Goal: Information Seeking & Learning: Compare options

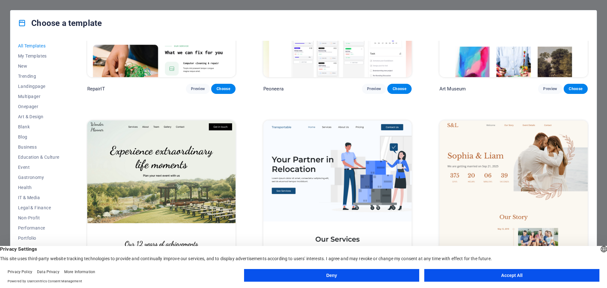
scroll to position [284, 0]
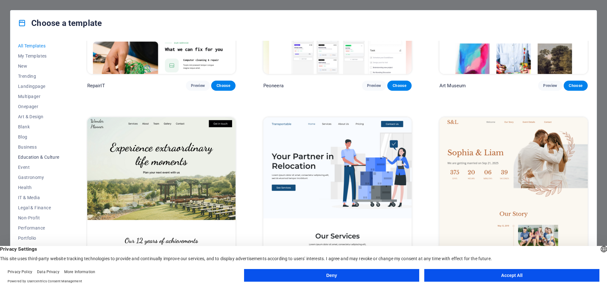
click at [34, 157] on span "Education & Culture" at bounding box center [38, 157] width 41 height 5
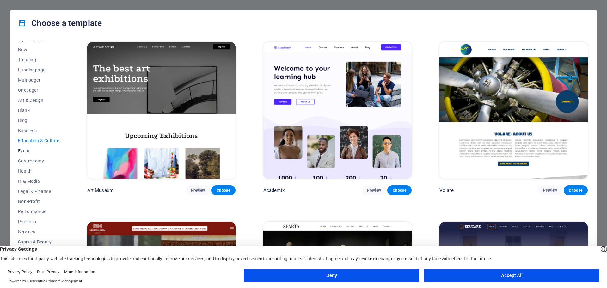
scroll to position [24, 0]
click at [32, 192] on span "Non-Profit" at bounding box center [38, 194] width 41 height 5
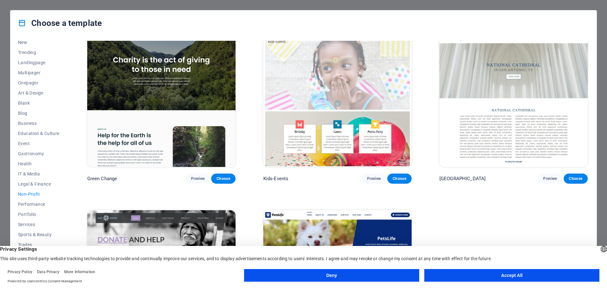
scroll to position [0, 0]
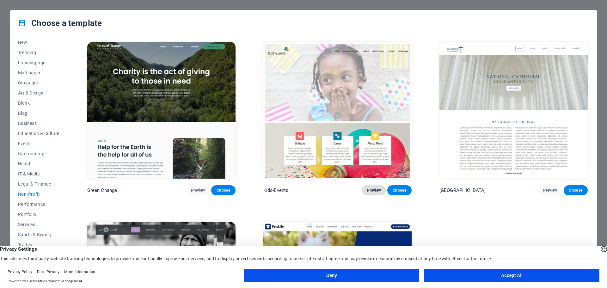
click at [372, 188] on span "Preview" at bounding box center [374, 190] width 14 height 5
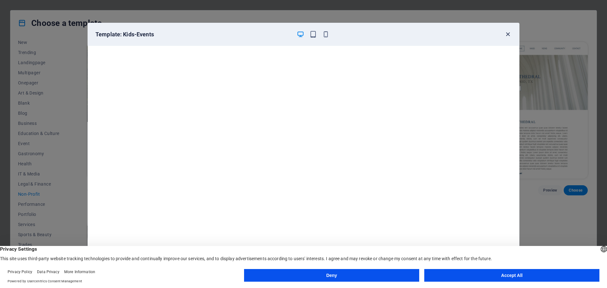
click at [509, 34] on icon "button" at bounding box center [507, 34] width 7 height 7
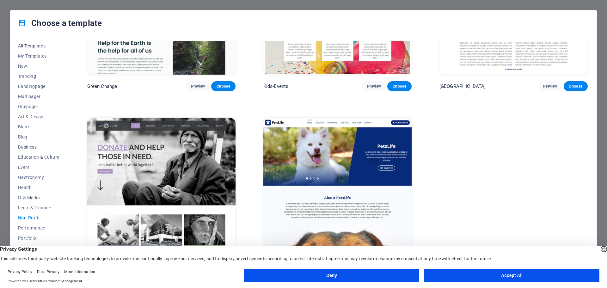
click at [32, 46] on span "All Templates" at bounding box center [38, 45] width 41 height 5
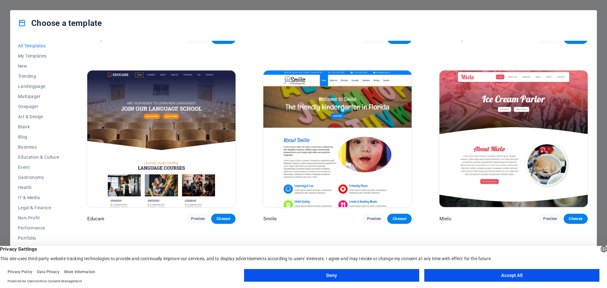
scroll to position [5541, 0]
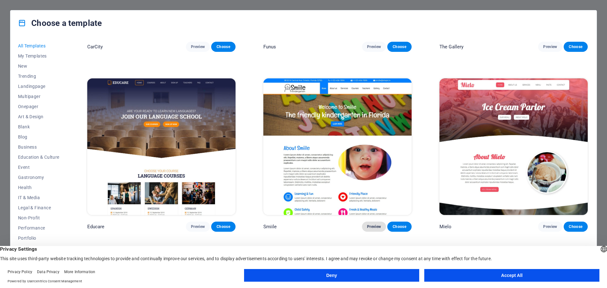
click at [369, 224] on span "Preview" at bounding box center [374, 226] width 14 height 5
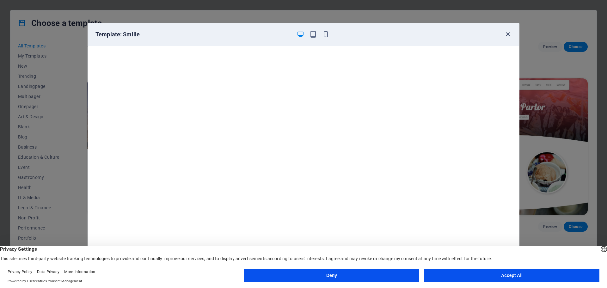
click at [507, 35] on icon "button" at bounding box center [507, 34] width 7 height 7
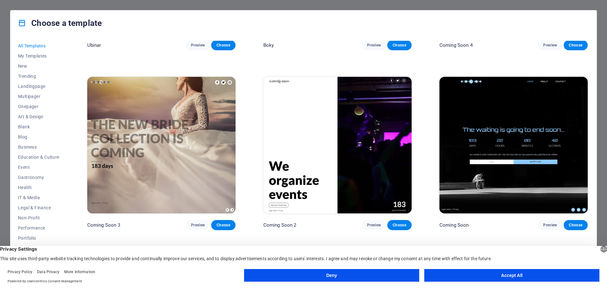
scroll to position [9623, 0]
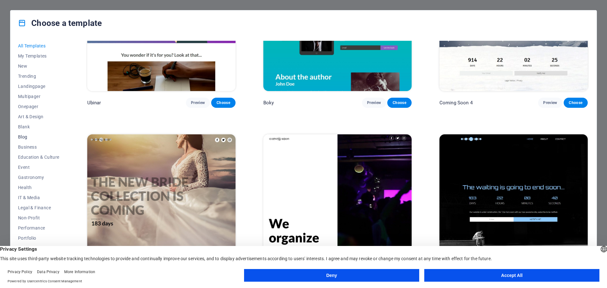
click at [22, 136] on span "Blog" at bounding box center [38, 136] width 41 height 5
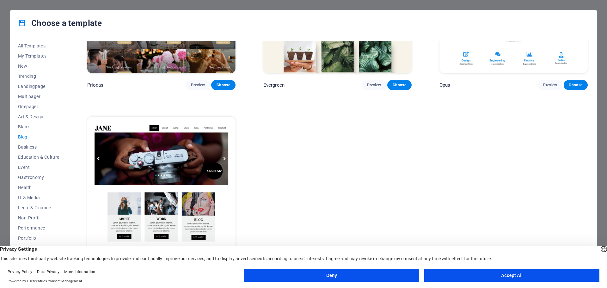
scroll to position [1358, 0]
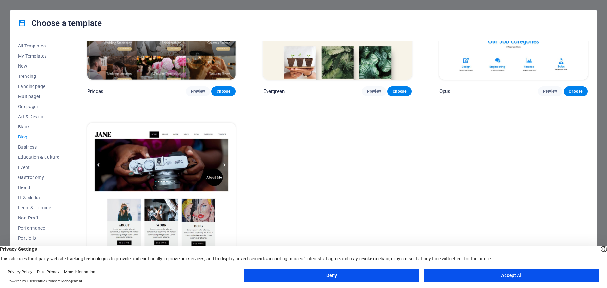
click at [22, 138] on span "Blog" at bounding box center [38, 136] width 41 height 5
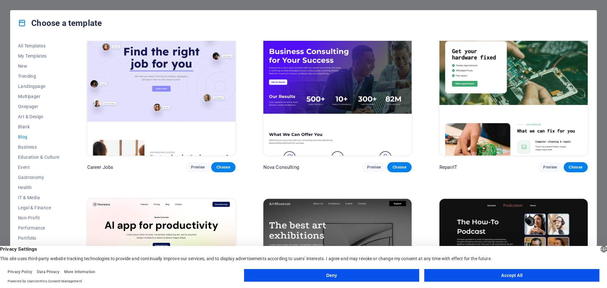
scroll to position [32, 0]
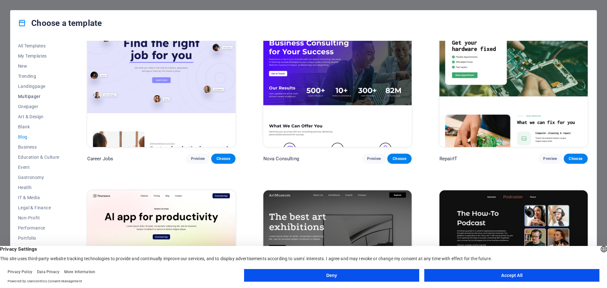
click at [33, 97] on span "Multipager" at bounding box center [38, 96] width 41 height 5
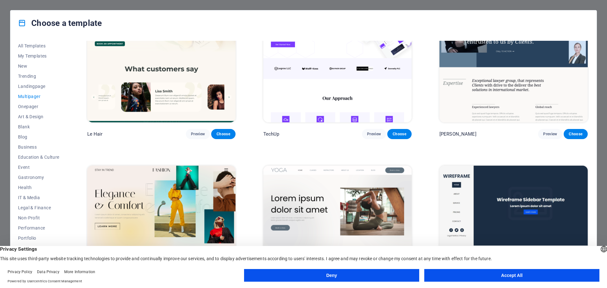
scroll to position [1675, 0]
click at [26, 65] on span "New" at bounding box center [38, 66] width 41 height 5
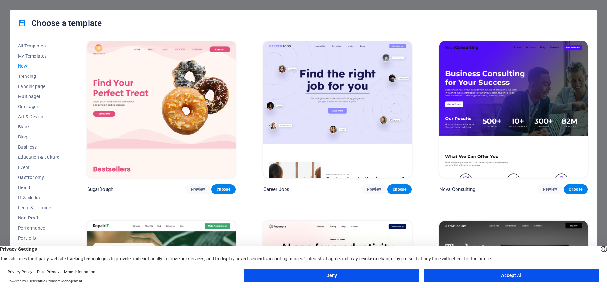
scroll to position [0, 0]
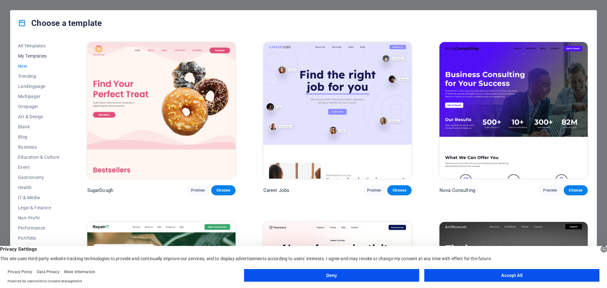
click at [40, 55] on span "My Templates" at bounding box center [38, 55] width 41 height 5
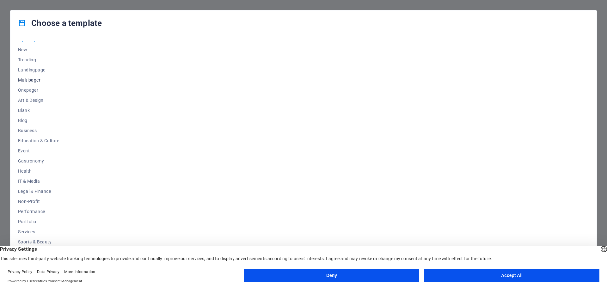
scroll to position [24, 0]
click at [28, 135] on span "Education & Culture" at bounding box center [38, 133] width 41 height 5
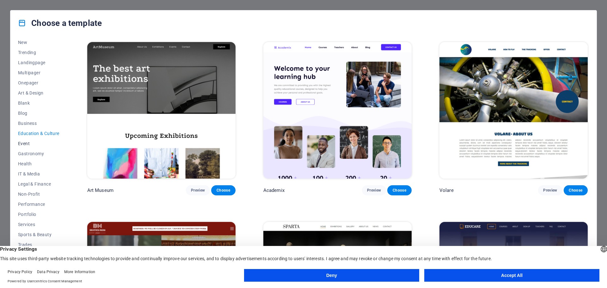
click at [27, 144] on span "Event" at bounding box center [38, 143] width 41 height 5
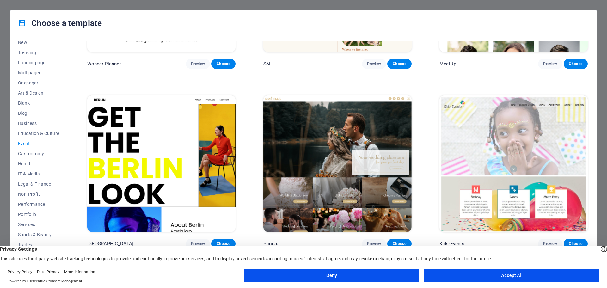
scroll to position [158, 0]
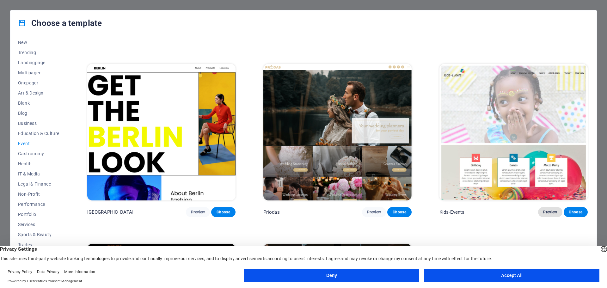
click at [545, 210] on span "Preview" at bounding box center [550, 212] width 14 height 5
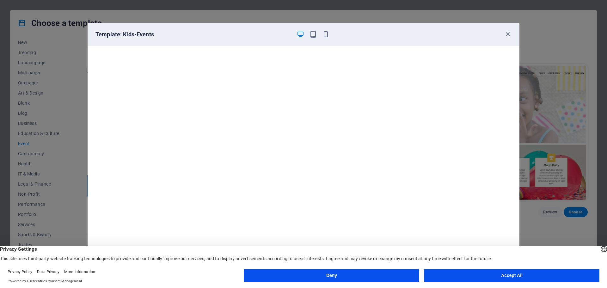
scroll to position [2, 0]
click at [506, 33] on icon "button" at bounding box center [507, 34] width 7 height 7
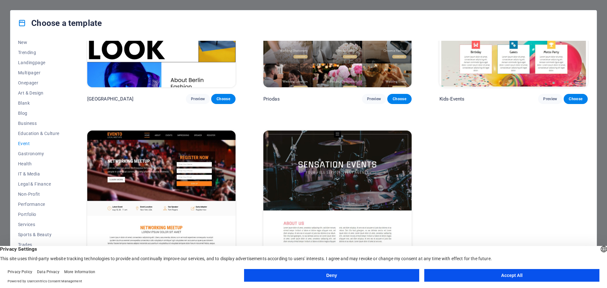
scroll to position [283, 0]
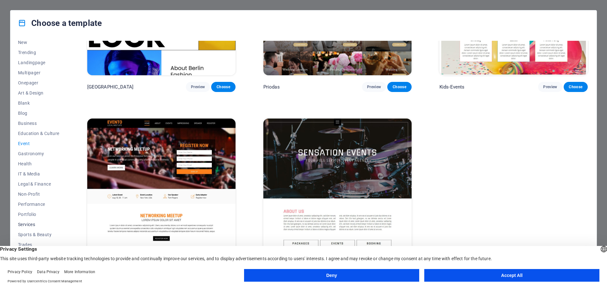
click at [31, 222] on span "Services" at bounding box center [38, 224] width 41 height 5
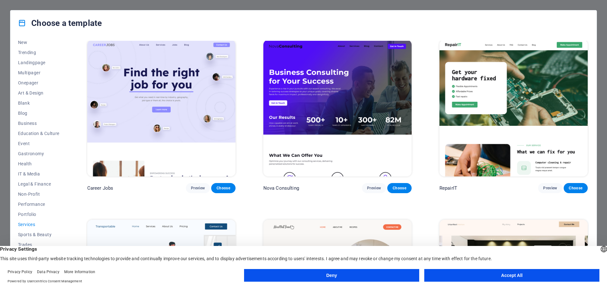
scroll to position [0, 0]
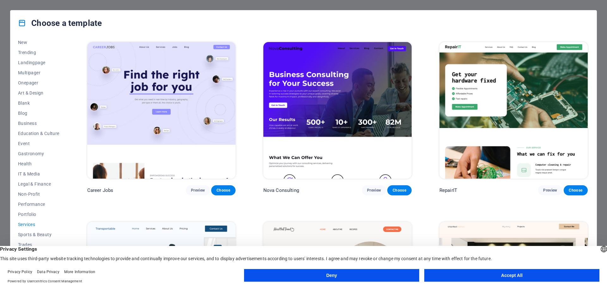
click at [496, 274] on button "Accept All" at bounding box center [511, 275] width 175 height 13
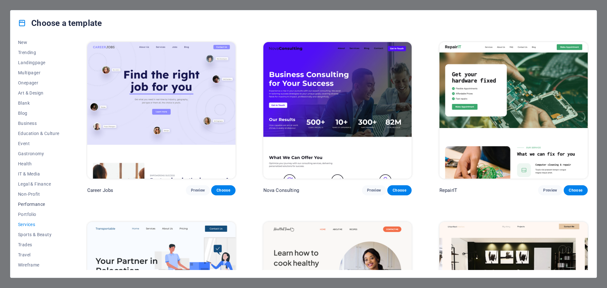
click at [34, 204] on span "Performance" at bounding box center [38, 204] width 41 height 5
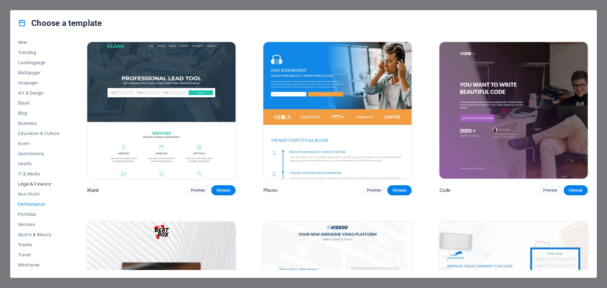
click at [34, 184] on span "Legal & Finance" at bounding box center [38, 183] width 41 height 5
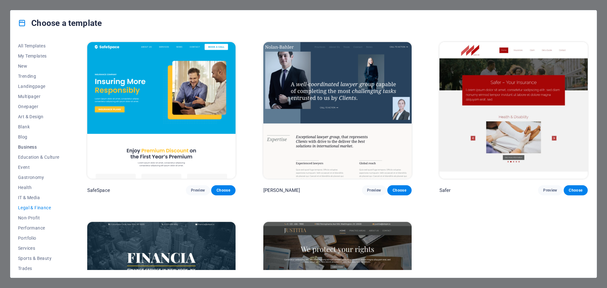
click at [34, 146] on span "Business" at bounding box center [38, 146] width 41 height 5
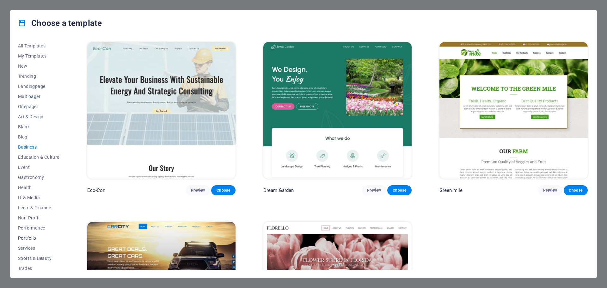
click at [34, 239] on span "Portfolio" at bounding box center [38, 237] width 41 height 5
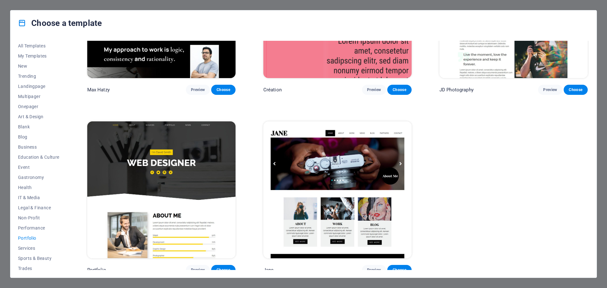
scroll to position [283, 0]
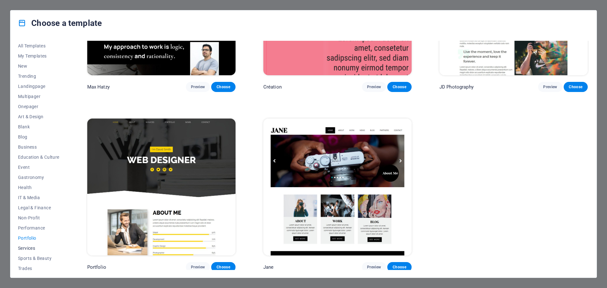
click at [32, 247] on span "Services" at bounding box center [38, 248] width 41 height 5
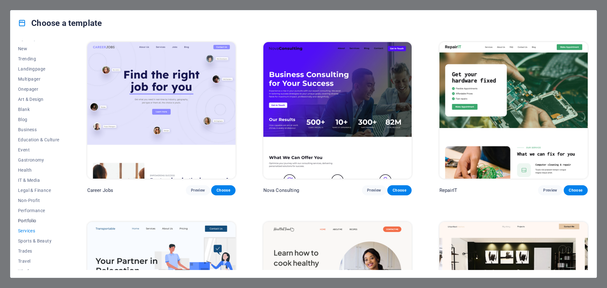
scroll to position [24, 0]
click at [34, 266] on span "Wireframe" at bounding box center [38, 264] width 41 height 5
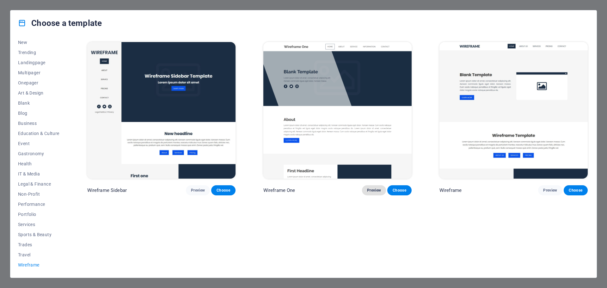
click at [371, 191] on span "Preview" at bounding box center [374, 190] width 14 height 5
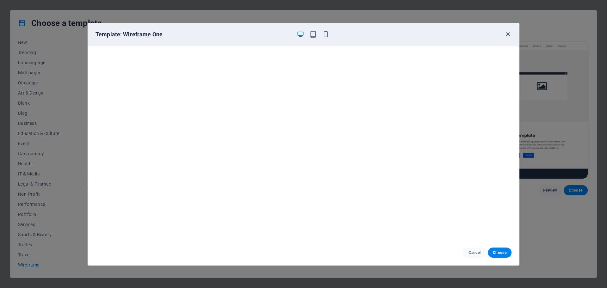
click at [508, 33] on icon "button" at bounding box center [507, 34] width 7 height 7
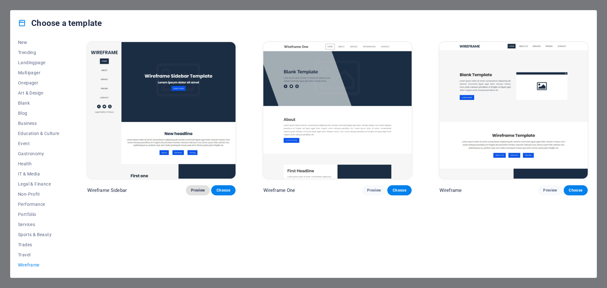
click at [198, 191] on span "Preview" at bounding box center [198, 190] width 14 height 5
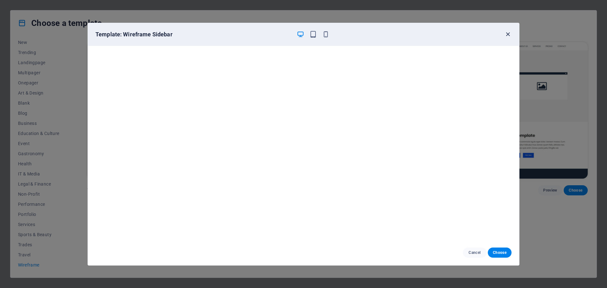
click at [509, 34] on icon "button" at bounding box center [507, 34] width 7 height 7
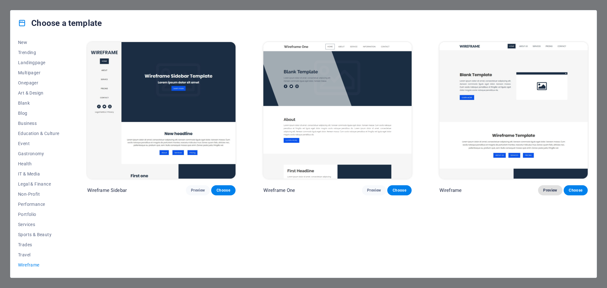
click at [551, 189] on span "Preview" at bounding box center [550, 190] width 14 height 5
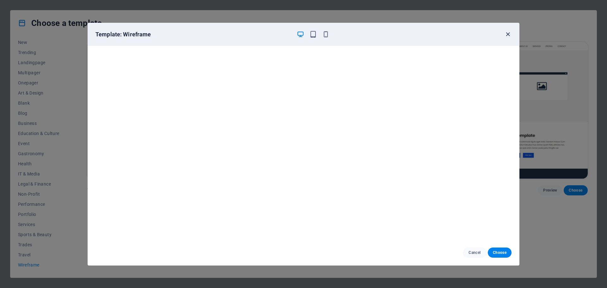
click at [508, 33] on icon "button" at bounding box center [507, 34] width 7 height 7
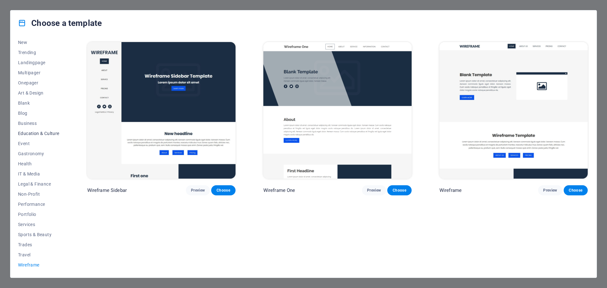
click at [28, 132] on span "Education & Culture" at bounding box center [38, 133] width 41 height 5
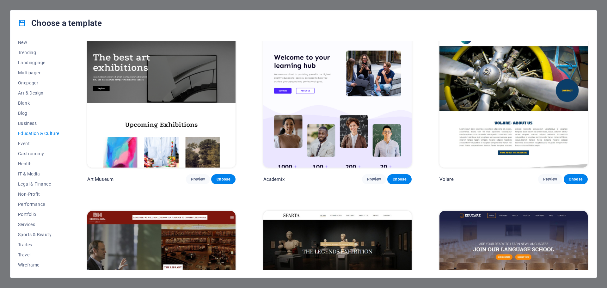
scroll to position [0, 0]
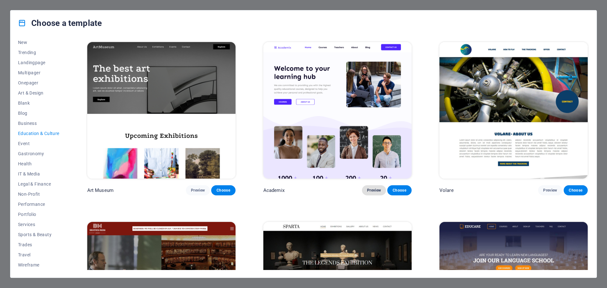
click at [374, 190] on span "Preview" at bounding box center [374, 190] width 14 height 5
